Goal: Task Accomplishment & Management: Use online tool/utility

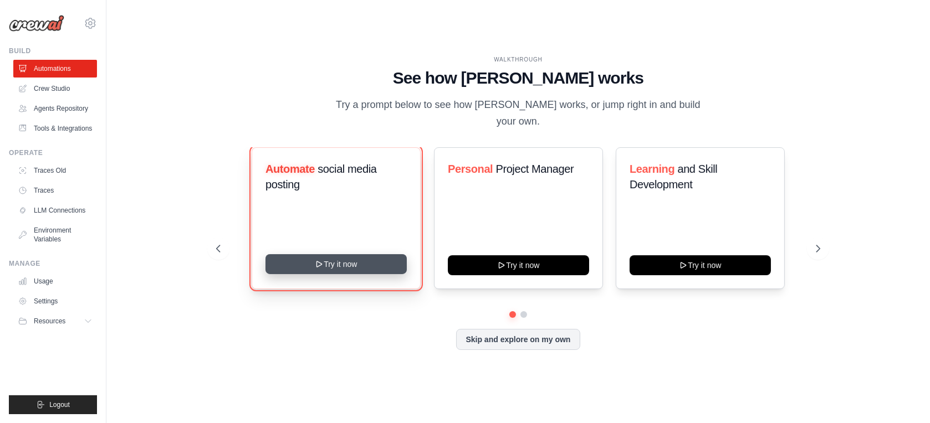
click at [332, 263] on button "Try it now" at bounding box center [335, 264] width 141 height 20
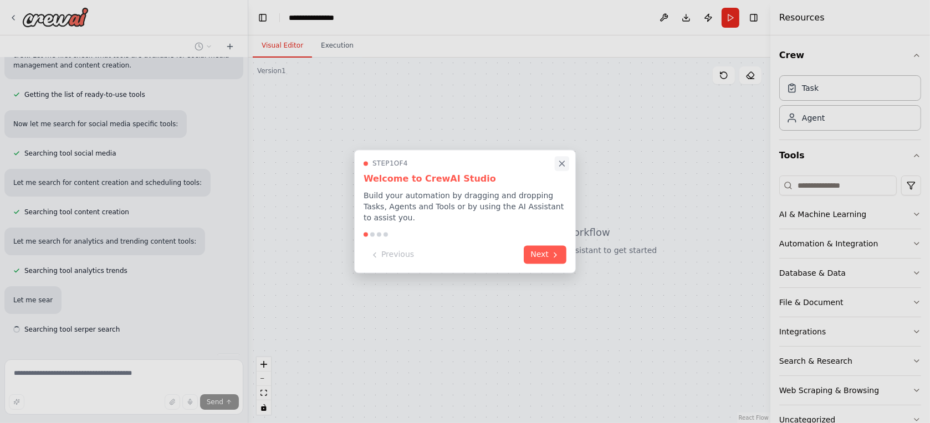
scroll to position [149, 0]
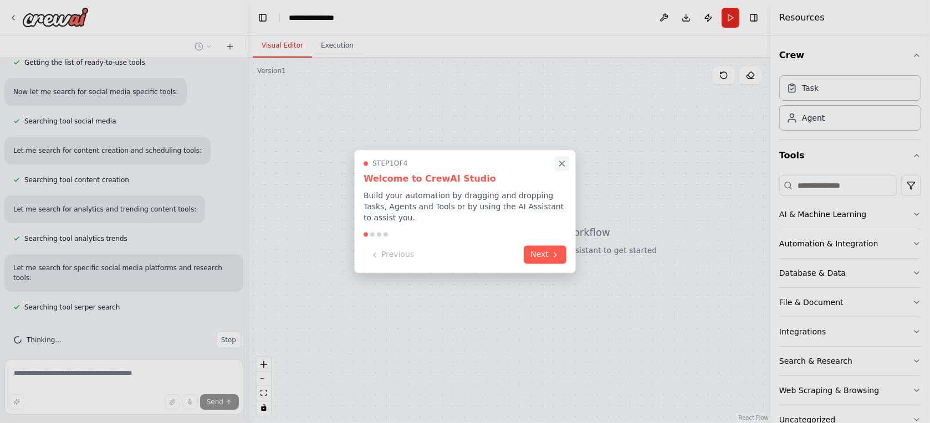
click at [559, 169] on icon "Close walkthrough" at bounding box center [562, 164] width 10 height 10
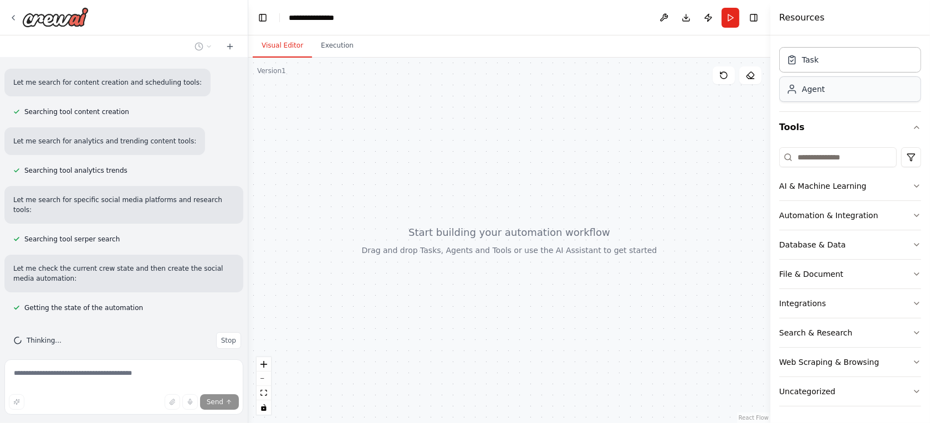
scroll to position [285, 0]
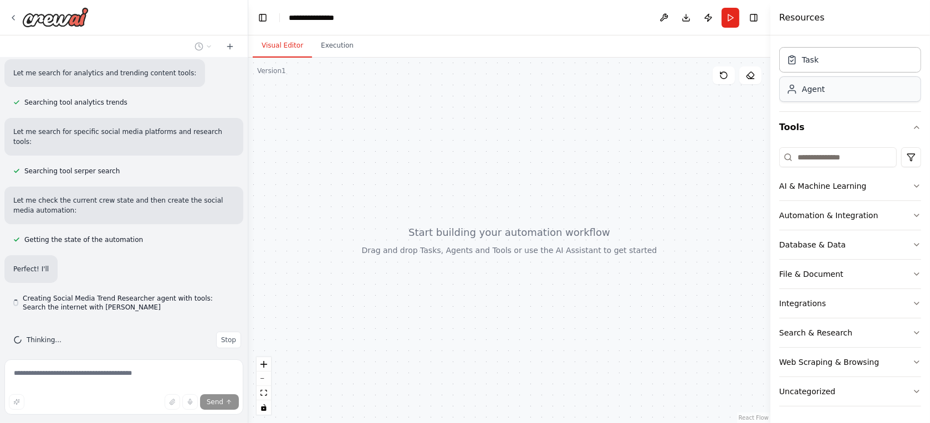
click at [813, 96] on div "Agent" at bounding box center [850, 88] width 142 height 25
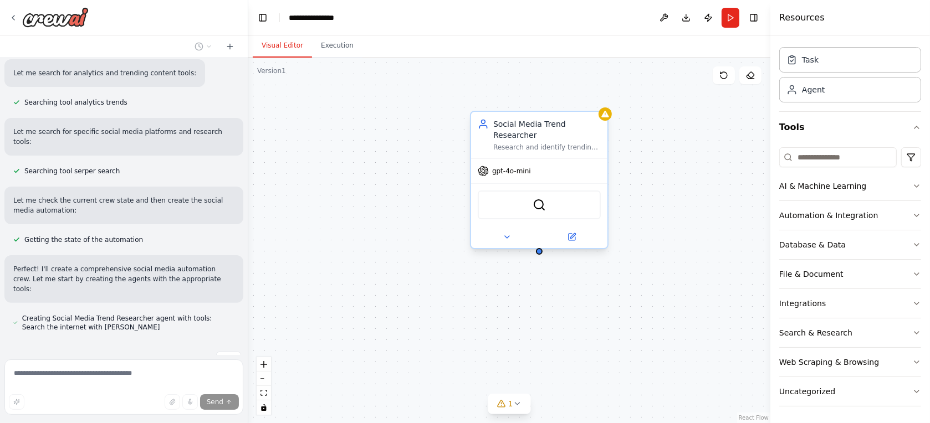
scroll to position [295, 0]
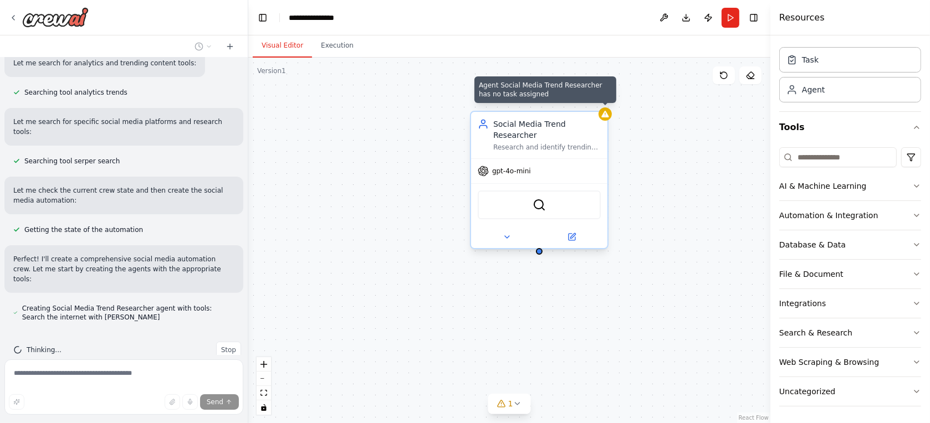
click at [609, 114] on icon at bounding box center [605, 114] width 9 height 9
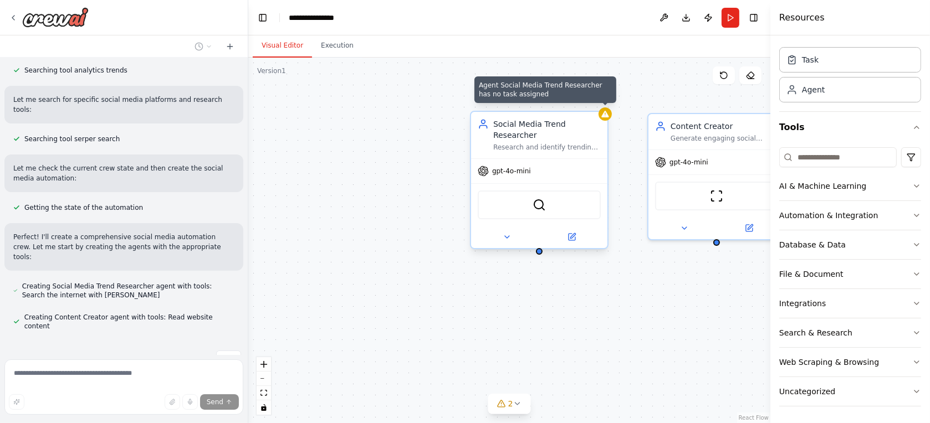
click at [605, 120] on div at bounding box center [604, 113] width 13 height 13
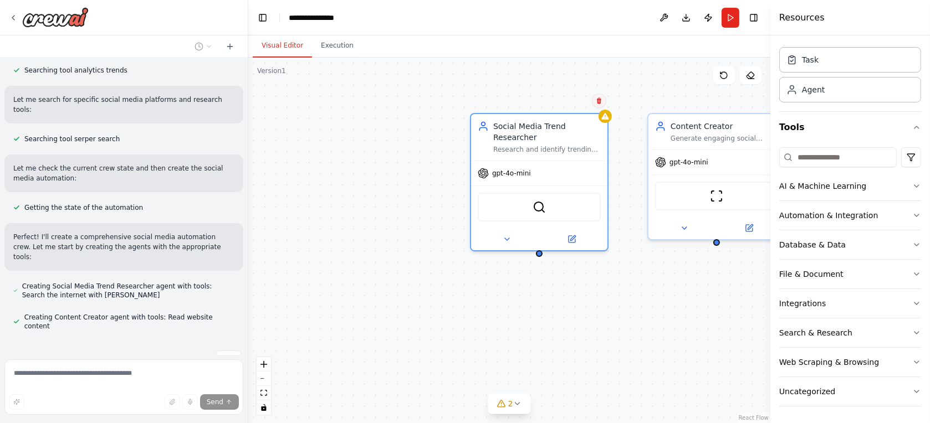
click at [598, 105] on button at bounding box center [599, 101] width 14 height 14
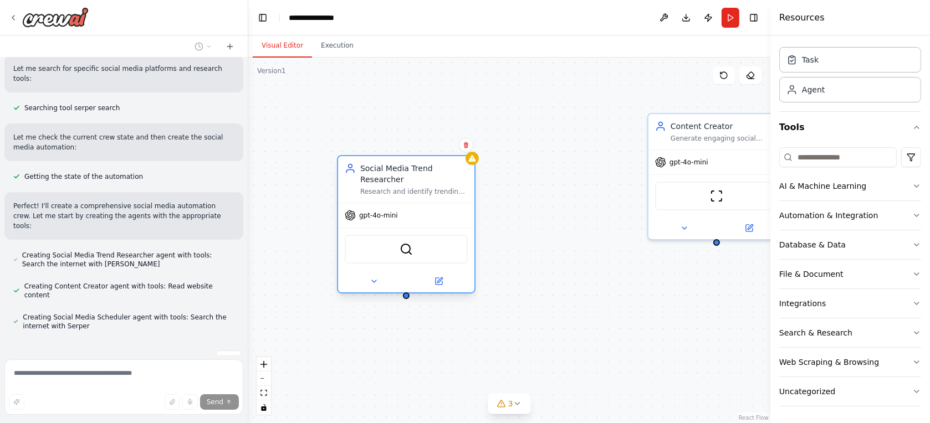
drag, startPoint x: 546, startPoint y: 129, endPoint x: 404, endPoint y: 177, distance: 149.6
click at [404, 177] on div "Social Media Trend Researcher Research and identify trending topics, hashtags, …" at bounding box center [413, 179] width 107 height 33
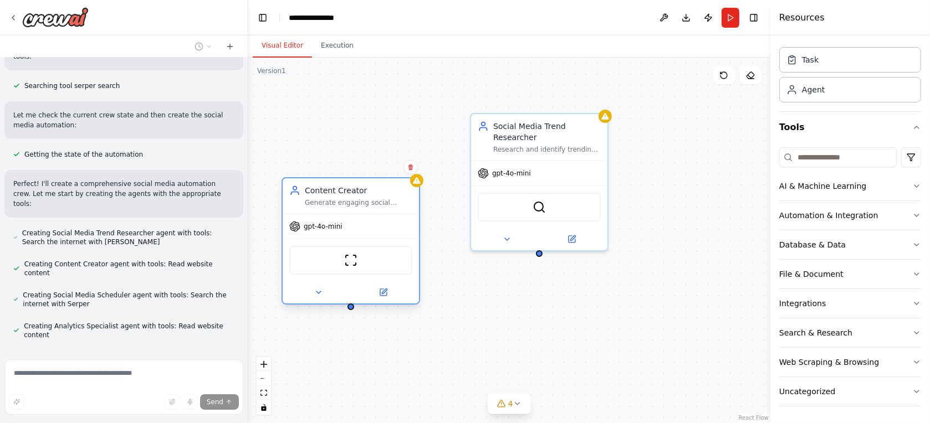
drag, startPoint x: 736, startPoint y: 123, endPoint x: 362, endPoint y: 193, distance: 380.6
click at [362, 193] on div "Content Creator" at bounding box center [358, 190] width 107 height 11
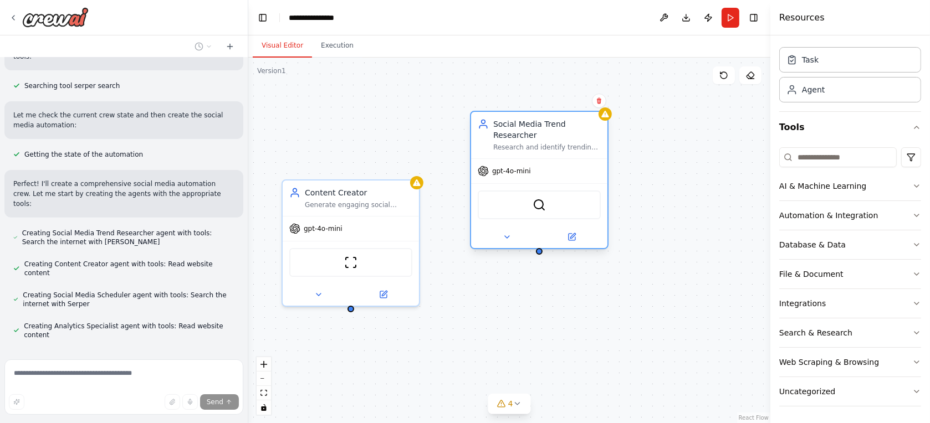
click at [588, 121] on div "Social Media Trend Researcher" at bounding box center [546, 130] width 107 height 22
click at [599, 98] on icon at bounding box center [599, 101] width 4 height 6
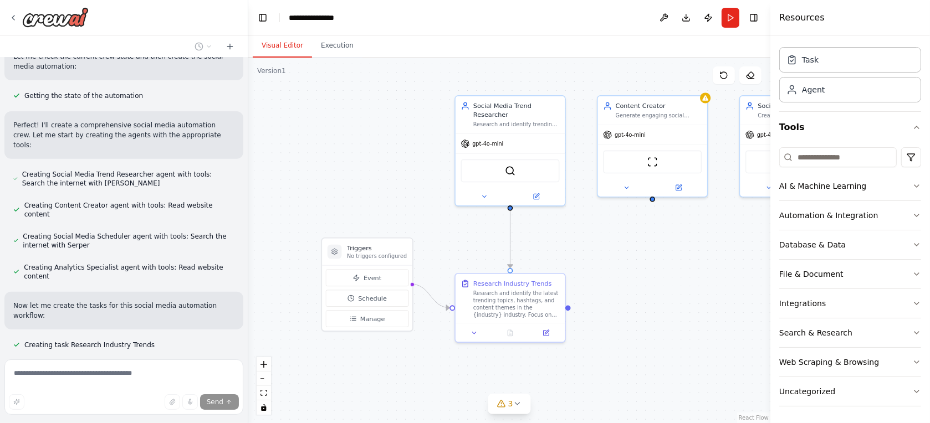
drag, startPoint x: 644, startPoint y: 326, endPoint x: 593, endPoint y: 262, distance: 82.8
click at [593, 262] on div ".deletable-edge-delete-btn { width: 20px; height: 20px; border: 0px solid #ffff…" at bounding box center [509, 241] width 522 height 366
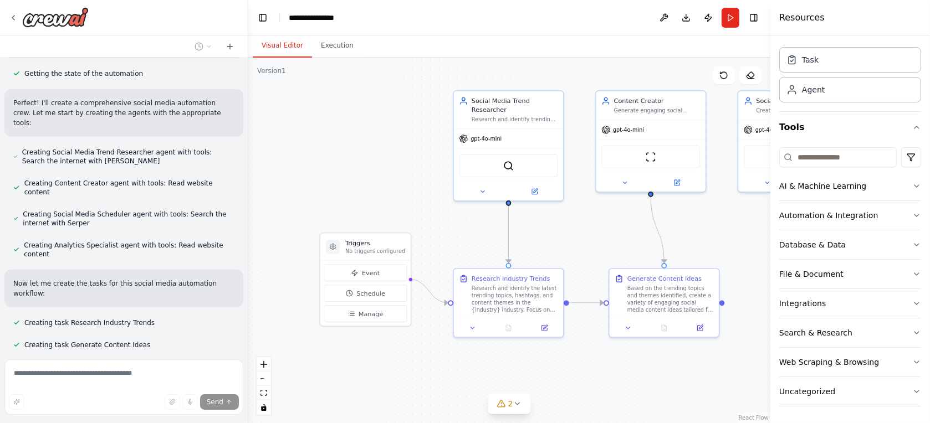
scroll to position [474, 0]
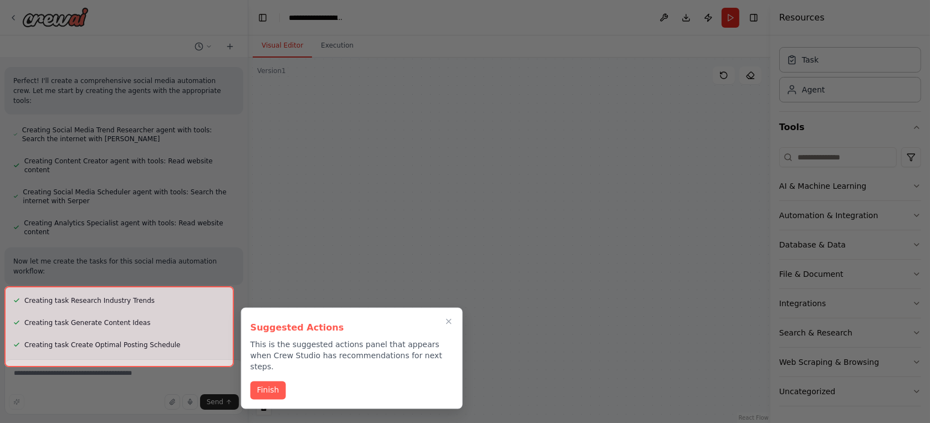
click at [637, 213] on div at bounding box center [465, 211] width 930 height 423
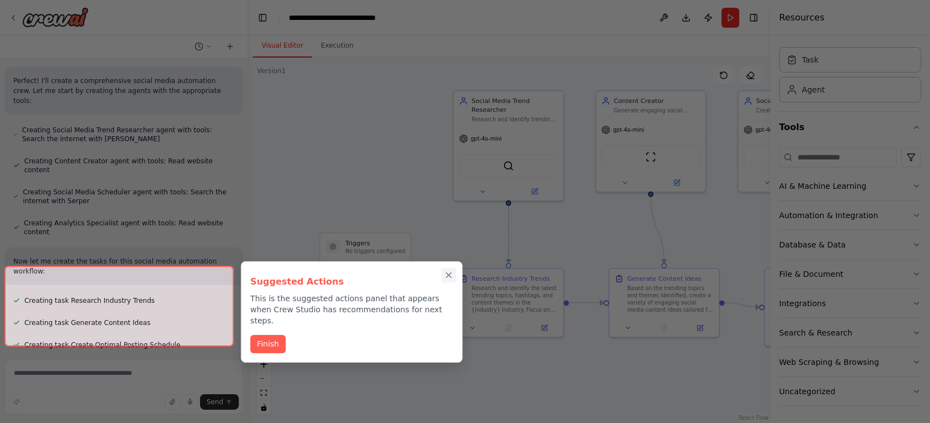
scroll to position [1154, 0]
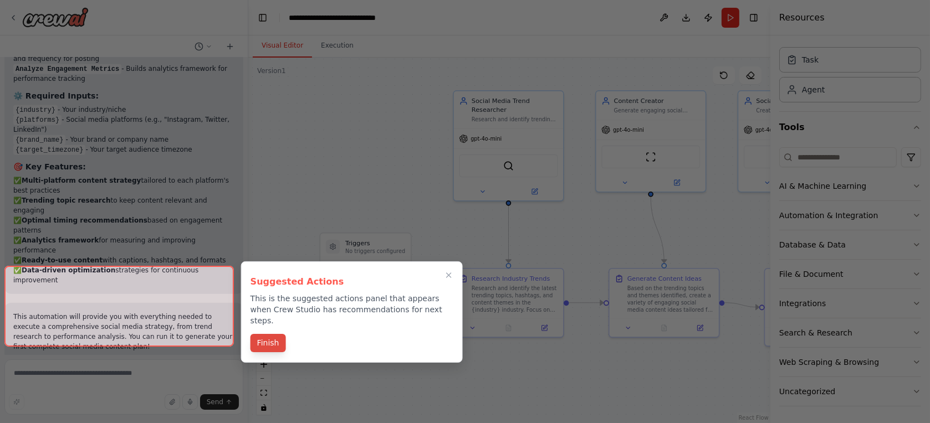
click at [263, 334] on button "Finish" at bounding box center [267, 343] width 35 height 18
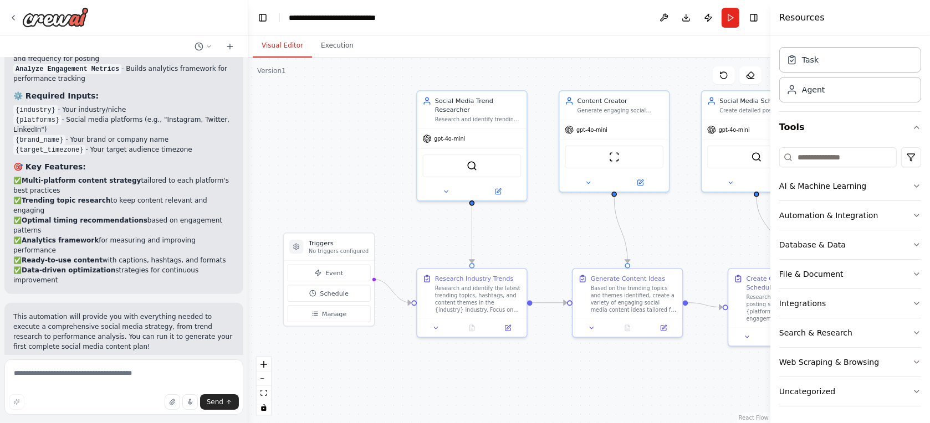
drag, startPoint x: 384, startPoint y: 168, endPoint x: 341, endPoint y: 167, distance: 43.2
click at [341, 167] on div ".deletable-edge-delete-btn { width: 20px; height: 20px; border: 0px solid #ffff…" at bounding box center [509, 241] width 522 height 366
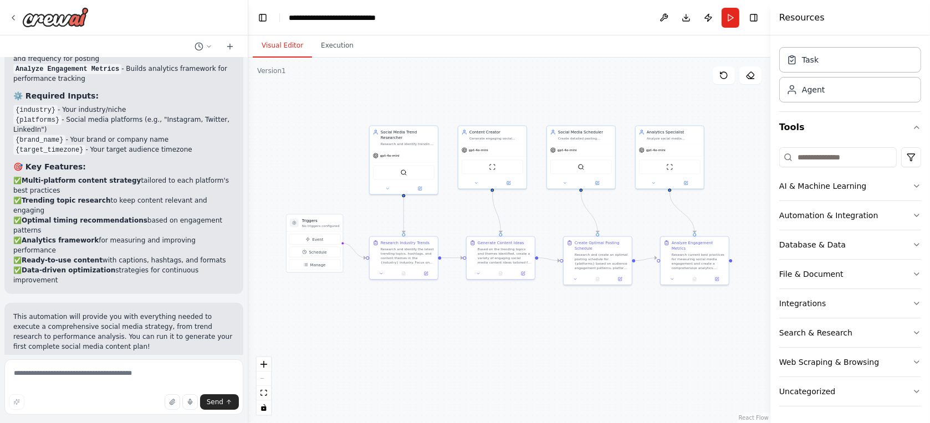
drag, startPoint x: 541, startPoint y: 231, endPoint x: 462, endPoint y: 221, distance: 79.4
click at [462, 221] on div ".deletable-edge-delete-btn { width: 20px; height: 20px; border: 0px solid #ffff…" at bounding box center [509, 241] width 522 height 366
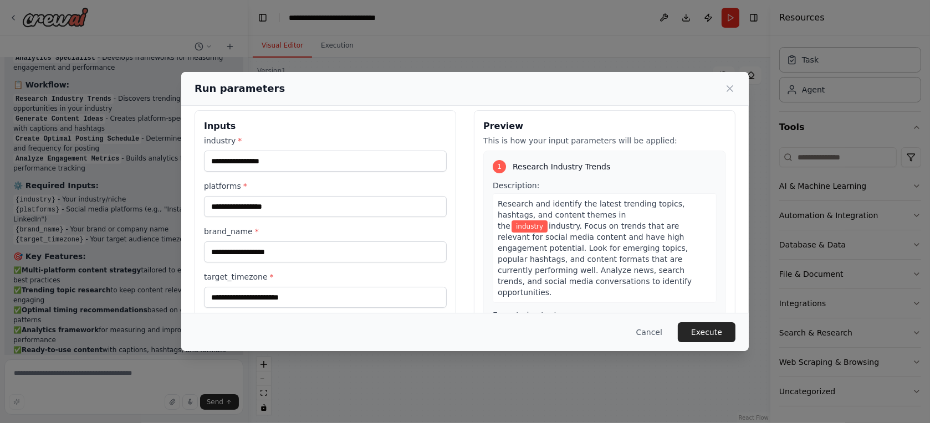
scroll to position [9, 0]
click at [296, 157] on input "industry *" at bounding box center [325, 160] width 243 height 21
click at [267, 209] on input "platforms *" at bounding box center [325, 206] width 243 height 21
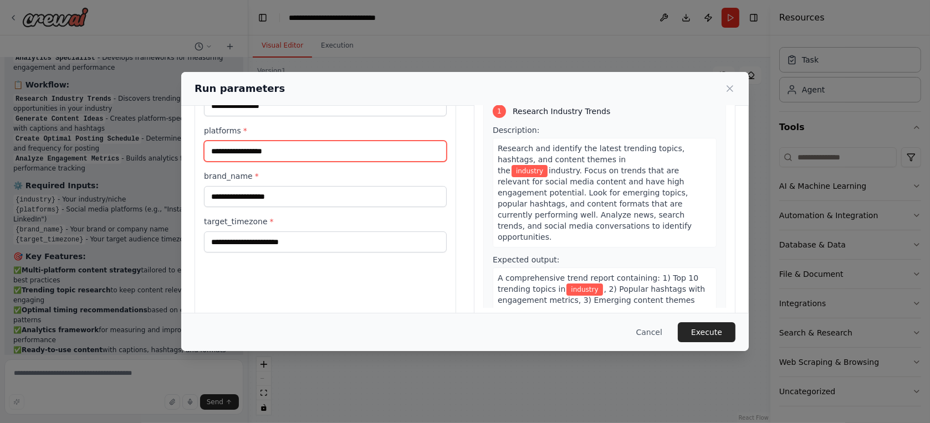
scroll to position [56, 0]
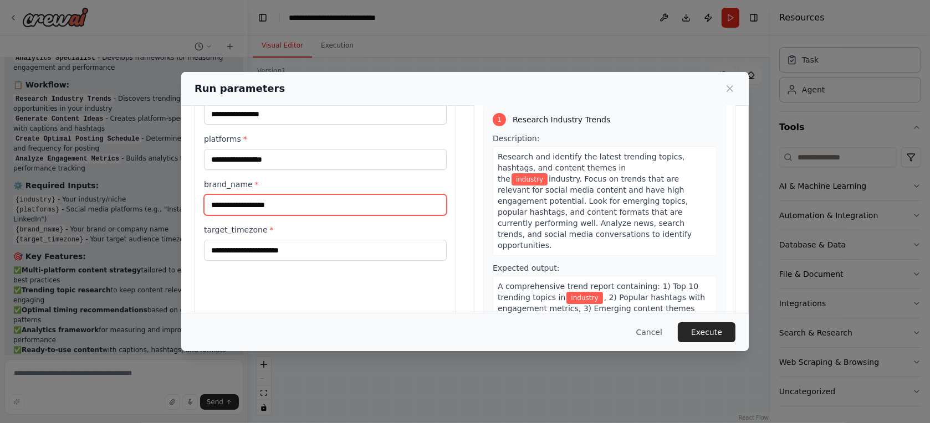
click at [281, 207] on input "brand_name *" at bounding box center [325, 204] width 243 height 21
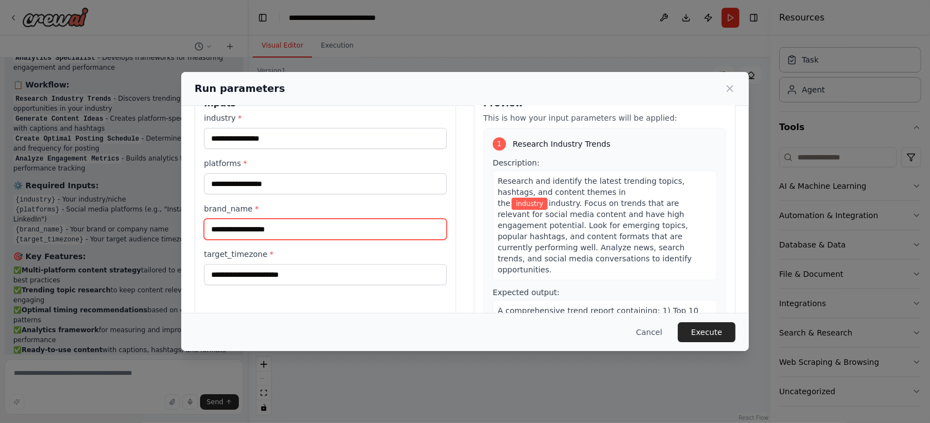
scroll to position [0, 0]
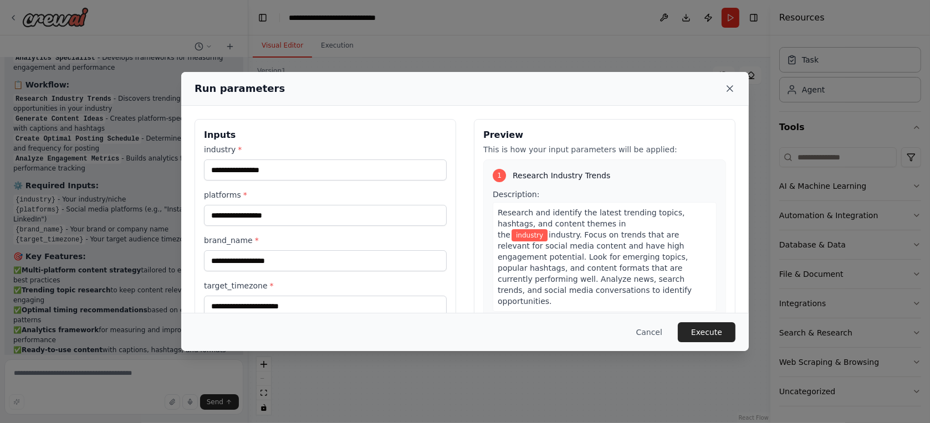
click at [728, 88] on icon at bounding box center [730, 89] width 6 height 6
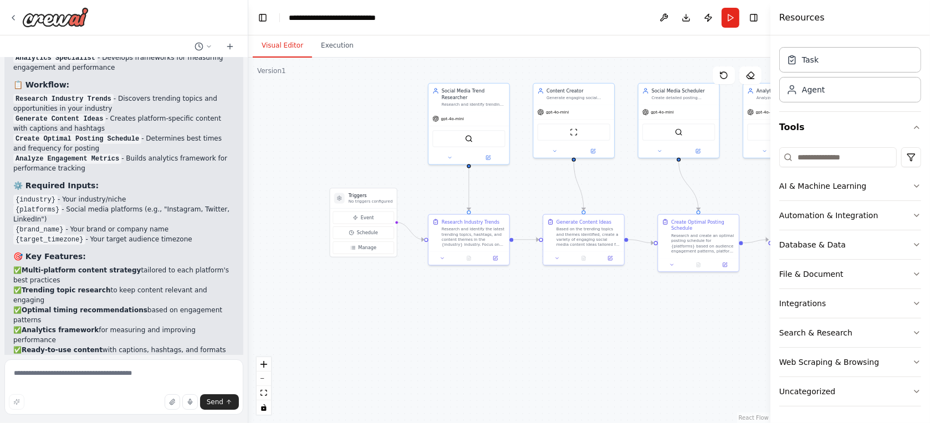
drag, startPoint x: 364, startPoint y: 358, endPoint x: 458, endPoint y: 331, distance: 97.5
click at [458, 331] on div ".deletable-edge-delete-btn { width: 20px; height: 20px; border: 0px solid #ffff…" at bounding box center [509, 241] width 522 height 366
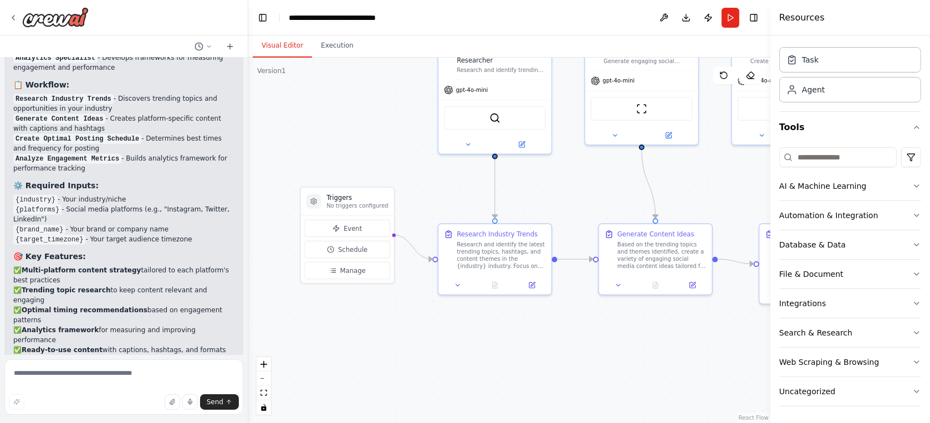
drag, startPoint x: 395, startPoint y: 283, endPoint x: 417, endPoint y: 339, distance: 60.2
click at [417, 339] on div ".deletable-edge-delete-btn { width: 20px; height: 20px; border: 0px solid #ffff…" at bounding box center [509, 241] width 522 height 366
click at [350, 226] on span "Event" at bounding box center [353, 230] width 18 height 9
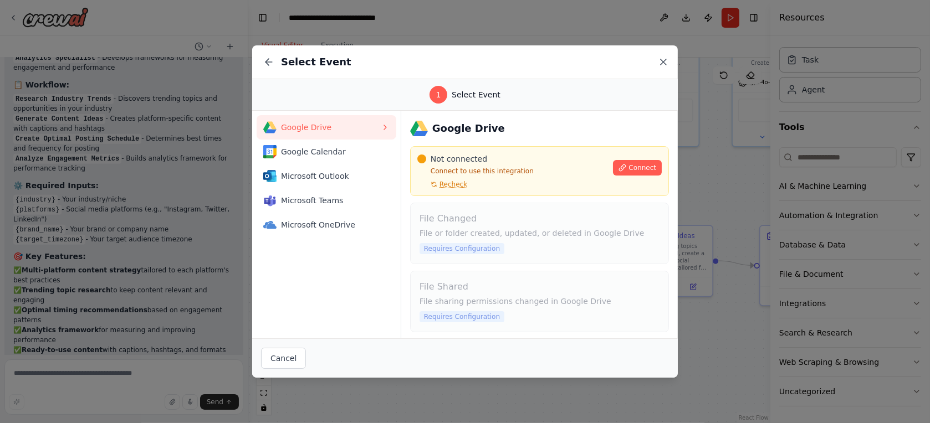
click at [663, 60] on icon at bounding box center [663, 62] width 11 height 11
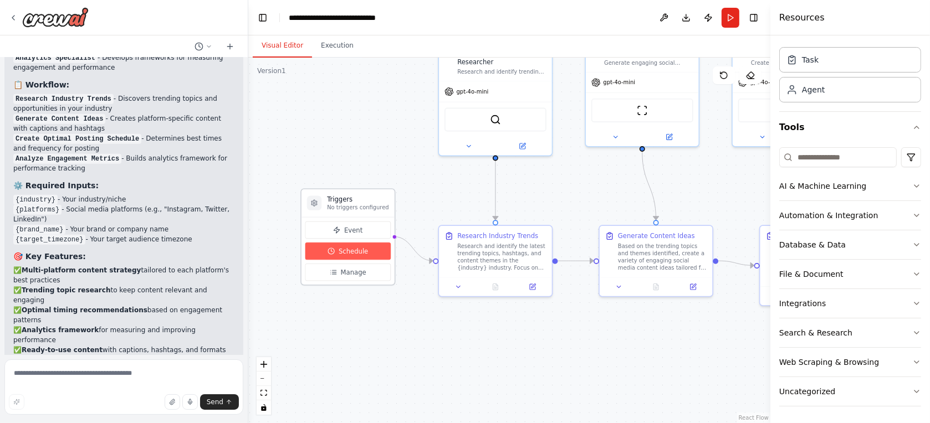
click at [349, 249] on span "Schedule" at bounding box center [353, 251] width 29 height 9
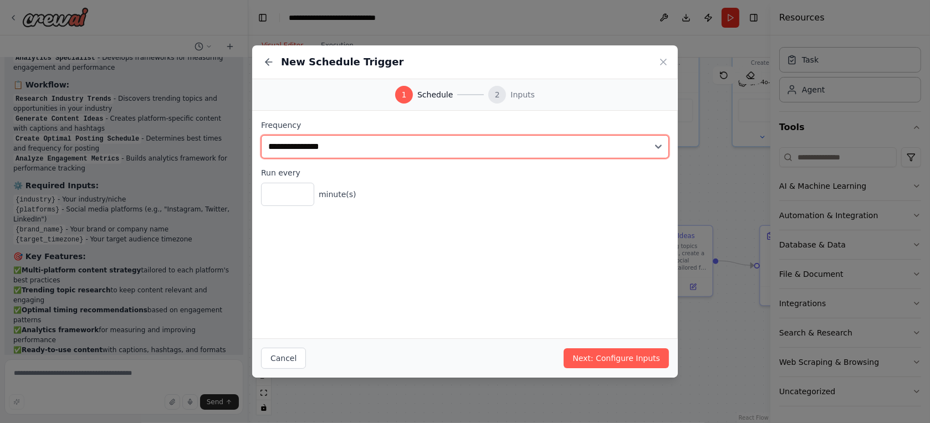
click at [413, 145] on select "**********" at bounding box center [465, 146] width 408 height 23
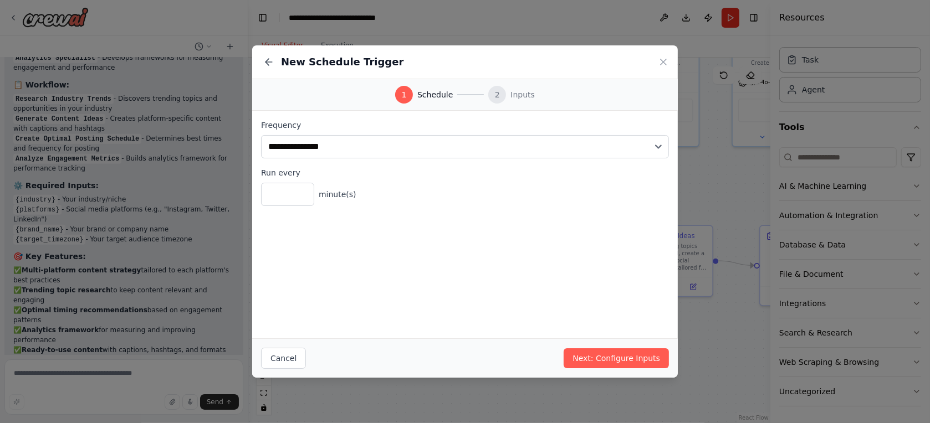
click at [368, 280] on div "**********" at bounding box center [465, 225] width 426 height 228
click at [662, 60] on icon at bounding box center [663, 62] width 11 height 11
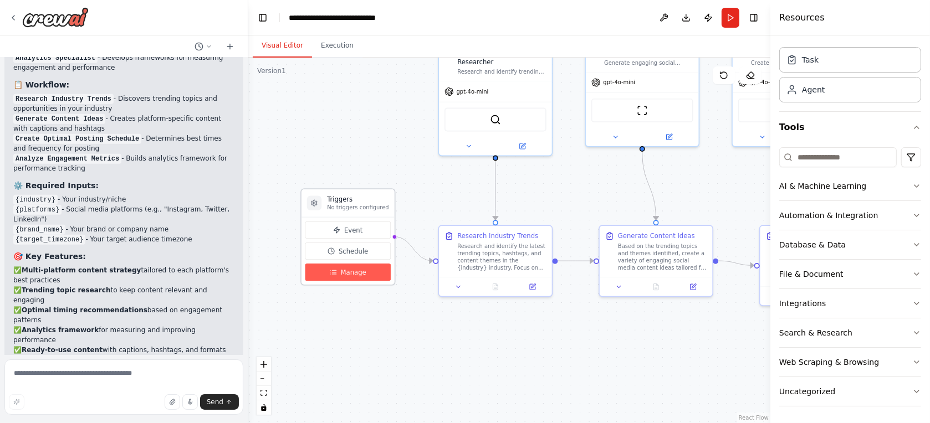
click at [346, 273] on span "Manage" at bounding box center [353, 272] width 25 height 9
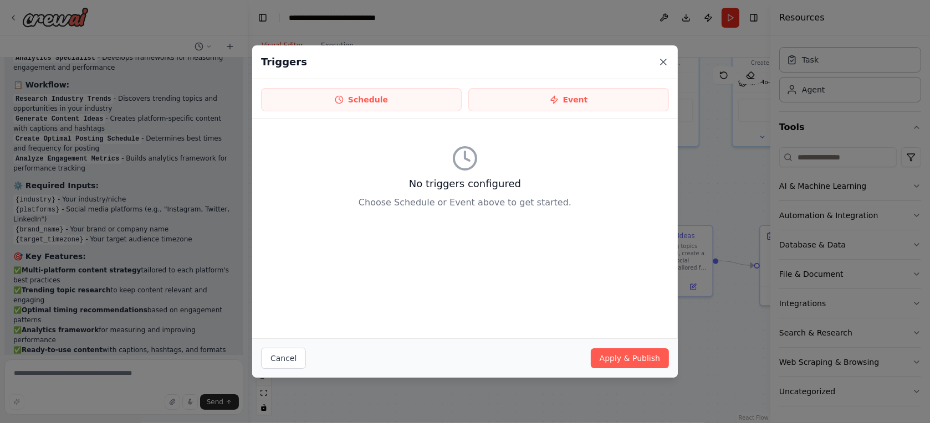
click at [662, 63] on icon at bounding box center [663, 62] width 6 height 6
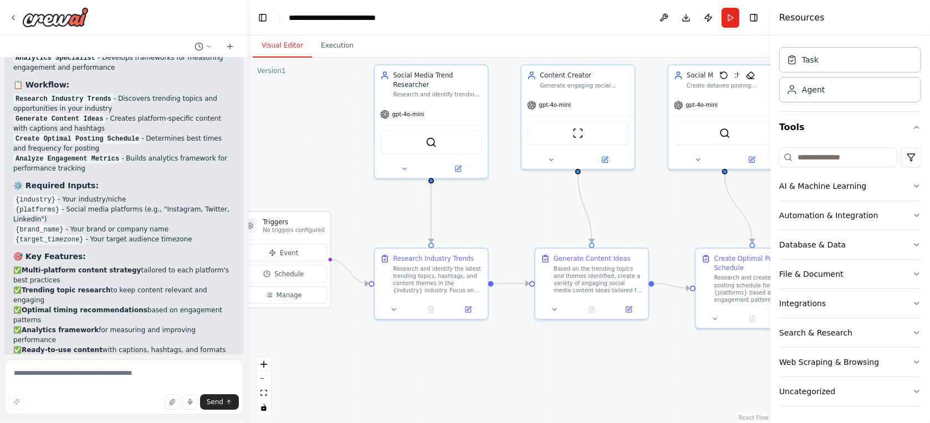
drag, startPoint x: 699, startPoint y: 191, endPoint x: 638, endPoint y: 213, distance: 65.0
click at [638, 213] on div ".deletable-edge-delete-btn { width: 20px; height: 20px; border: 0px solid #ffff…" at bounding box center [509, 241] width 522 height 366
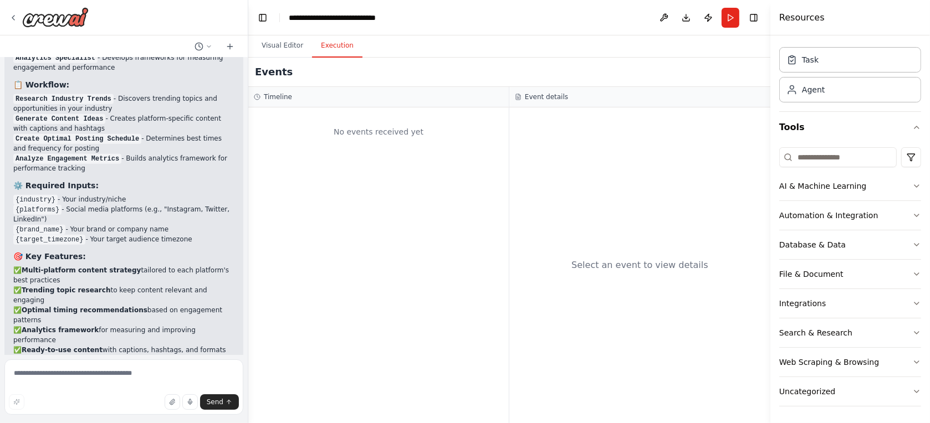
click at [332, 46] on button "Execution" at bounding box center [337, 45] width 50 height 23
click at [16, 16] on icon at bounding box center [13, 17] width 9 height 9
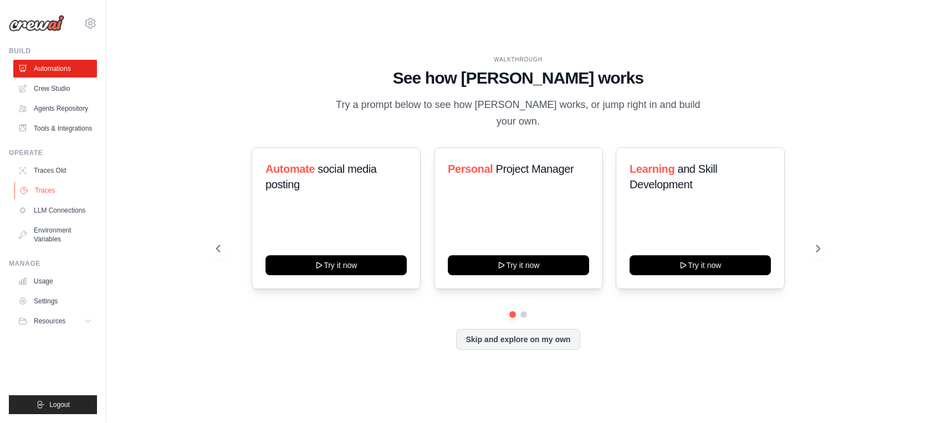
click at [53, 193] on link "Traces" at bounding box center [56, 191] width 84 height 18
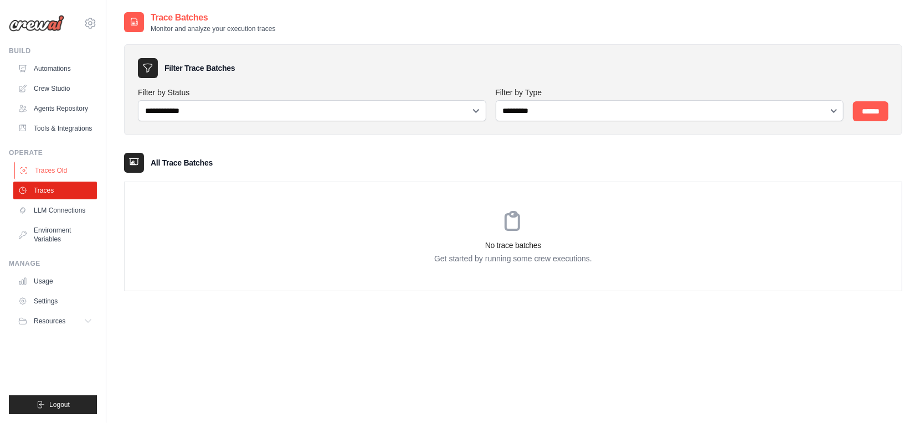
click at [41, 178] on link "Traces Old" at bounding box center [56, 171] width 84 height 18
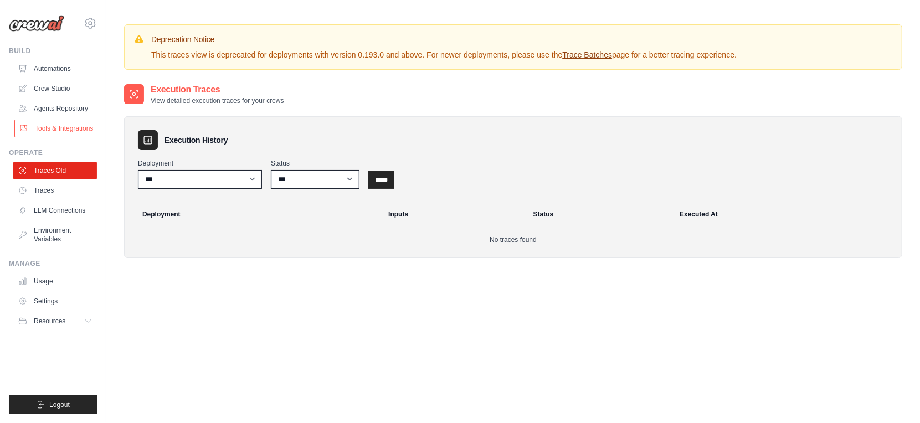
click at [48, 137] on link "Tools & Integrations" at bounding box center [56, 129] width 84 height 18
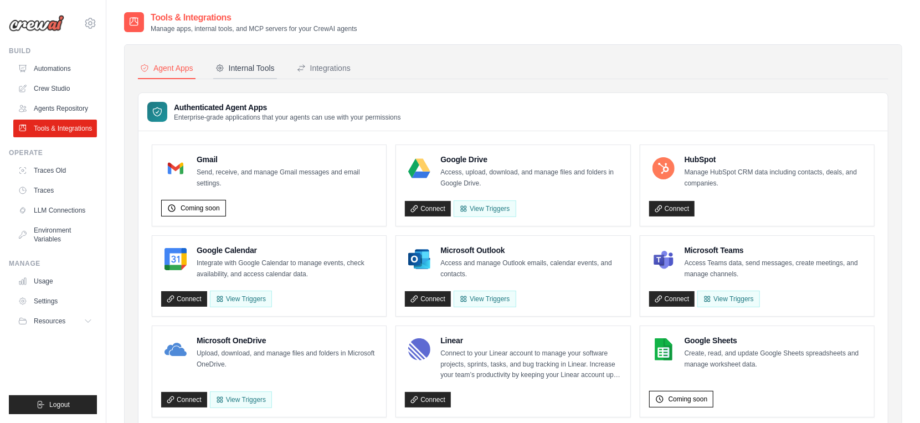
click at [256, 72] on div "Internal Tools" at bounding box center [245, 68] width 59 height 11
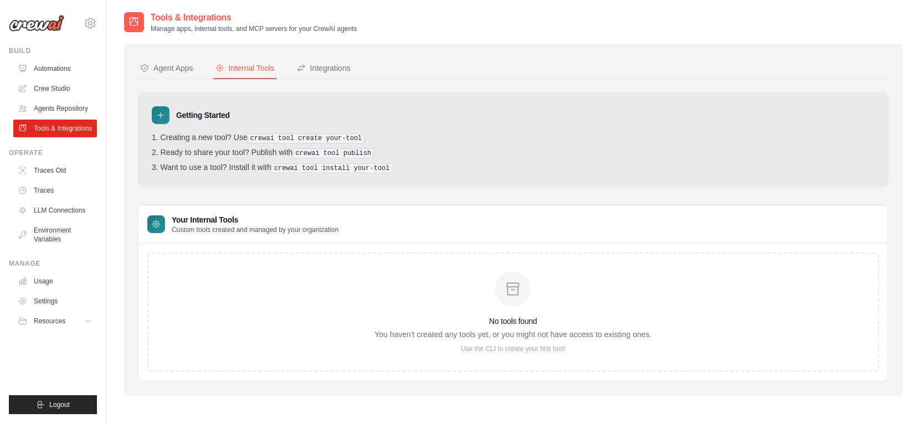
click at [263, 262] on div "No tools found You haven't created any tools yet, or you might not have access …" at bounding box center [513, 313] width 732 height 120
click at [341, 64] on div "Integrations" at bounding box center [324, 68] width 54 height 11
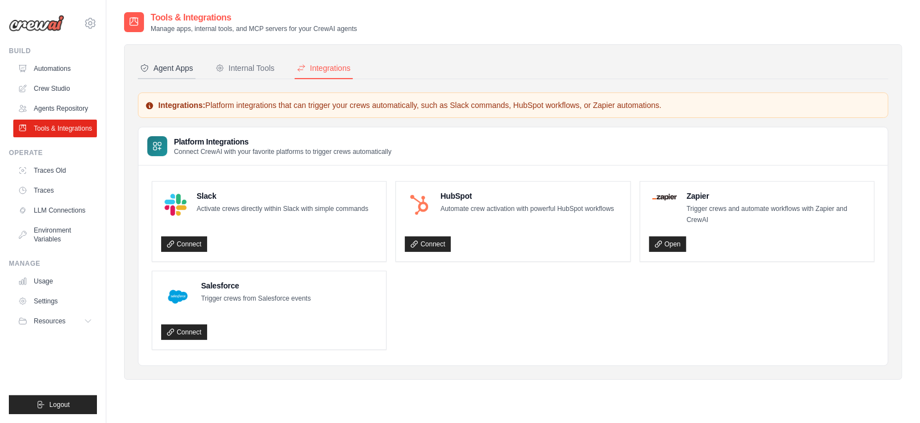
click at [179, 66] on div "Agent Apps" at bounding box center [166, 68] width 53 height 11
